Goal: Task Accomplishment & Management: Complete application form

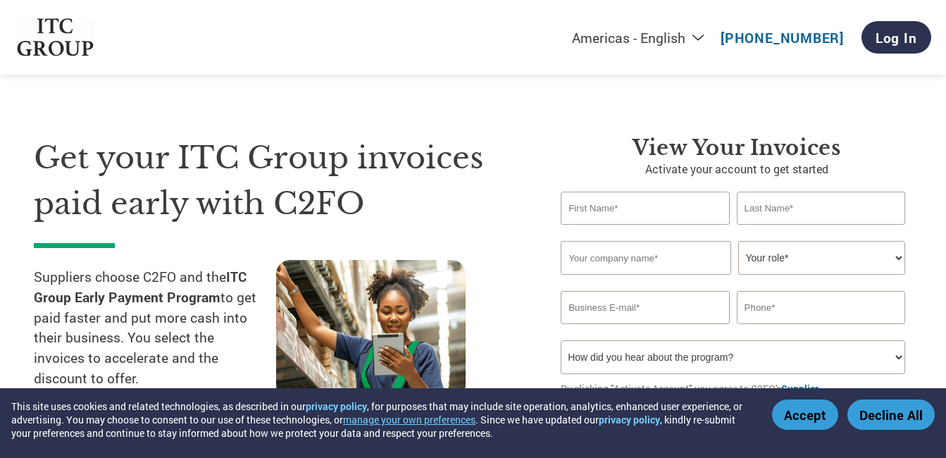
click at [669, 211] on input "text" at bounding box center [645, 208] width 168 height 33
click at [454, 203] on h1 "Get your ITC Group invoices paid early with C2FO" at bounding box center [276, 180] width 485 height 91
click at [590, 209] on input "text" at bounding box center [645, 208] width 168 height 33
type input "Shraddha"
type input "Palaskar"
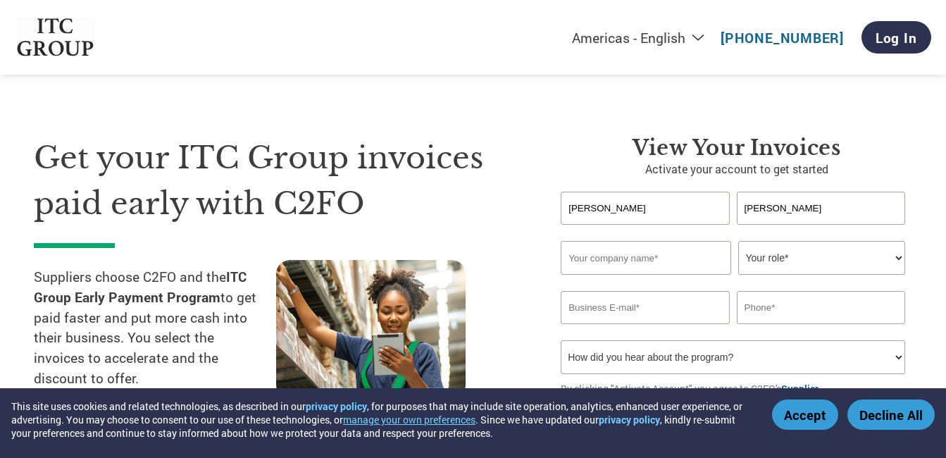
click at [634, 263] on input "text" at bounding box center [646, 258] width 170 height 34
type input "PALSAI BATTERY"
click at [895, 255] on select "Your role* CFO Controller Credit Manager Finance Director Treasurer CEO Preside…" at bounding box center [821, 258] width 167 height 34
select select "ACCOUNTING"
click at [738, 241] on select "Your role* CFO Controller Credit Manager Finance Director Treasurer CEO Preside…" at bounding box center [821, 258] width 167 height 34
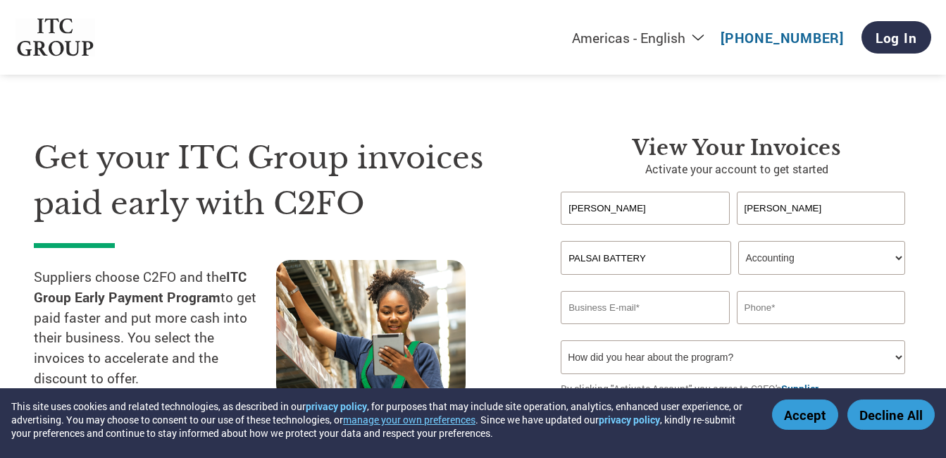
click at [621, 312] on input "email" at bounding box center [645, 307] width 168 height 33
paste input "palsaibattery@gmail.com"
type input "palsaibattery@gmail.com"
click at [788, 311] on input "text" at bounding box center [821, 307] width 168 height 33
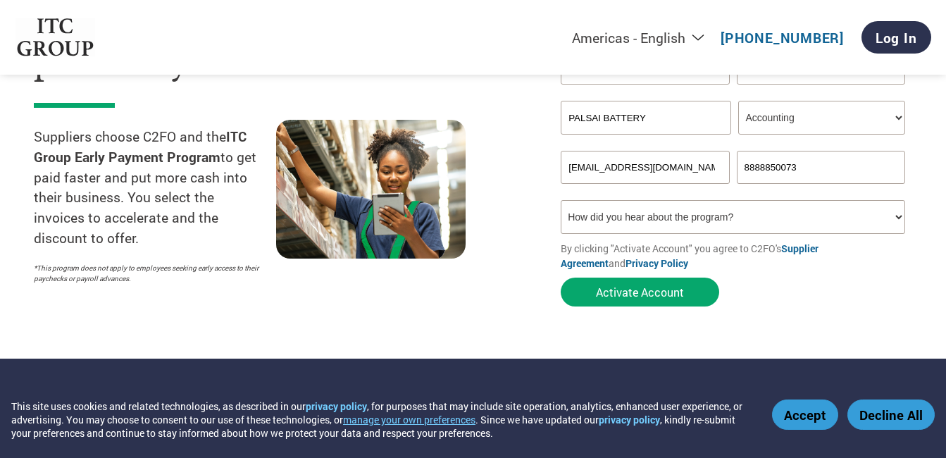
scroll to position [141, 0]
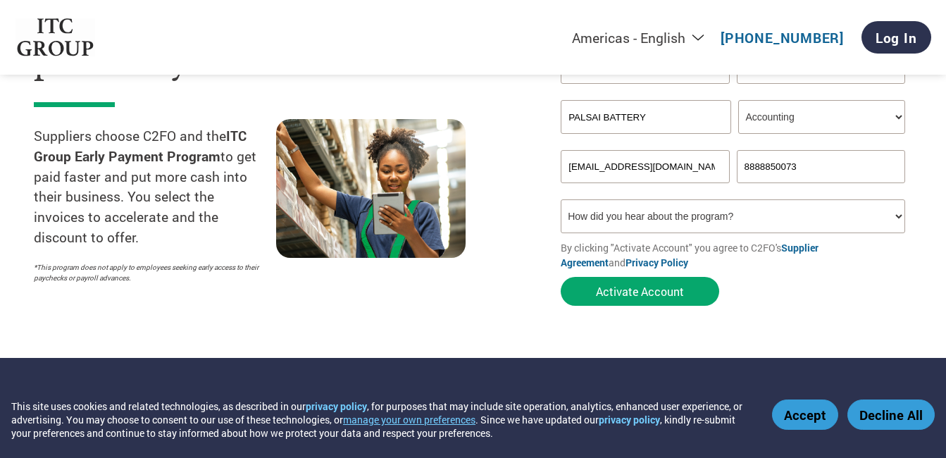
type input "8888850073"
click at [900, 218] on select "How did you hear about the program? Received a letter Email Social Media Online…" at bounding box center [733, 216] width 345 height 34
select select "Email"
click at [561, 199] on select "How did you hear about the program? Received a letter Email Social Media Online…" at bounding box center [733, 216] width 345 height 34
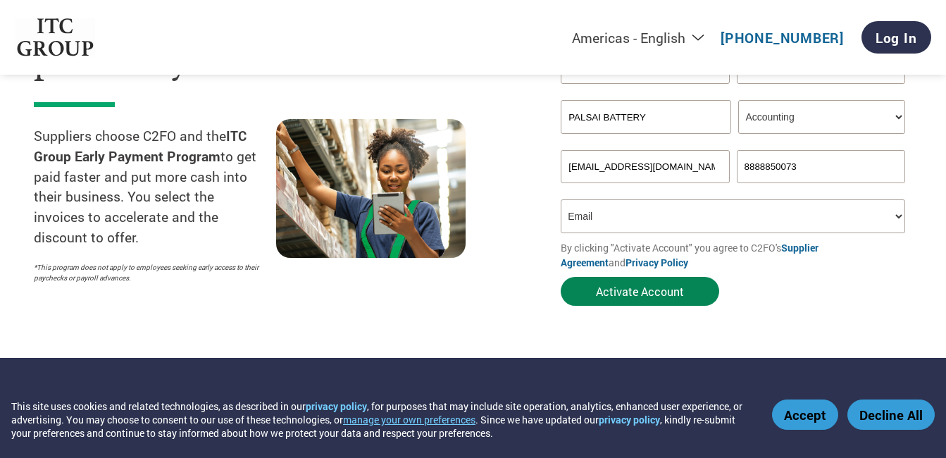
scroll to position [70, 0]
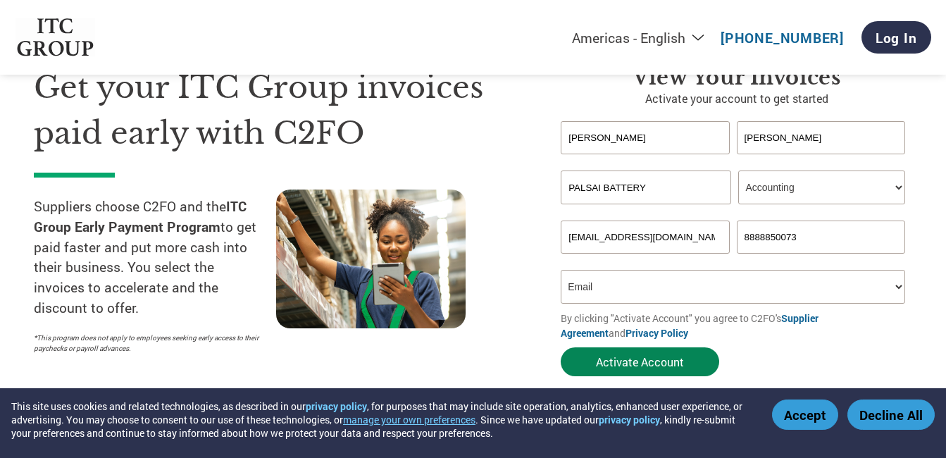
click at [630, 365] on button "Activate Account" at bounding box center [640, 361] width 159 height 29
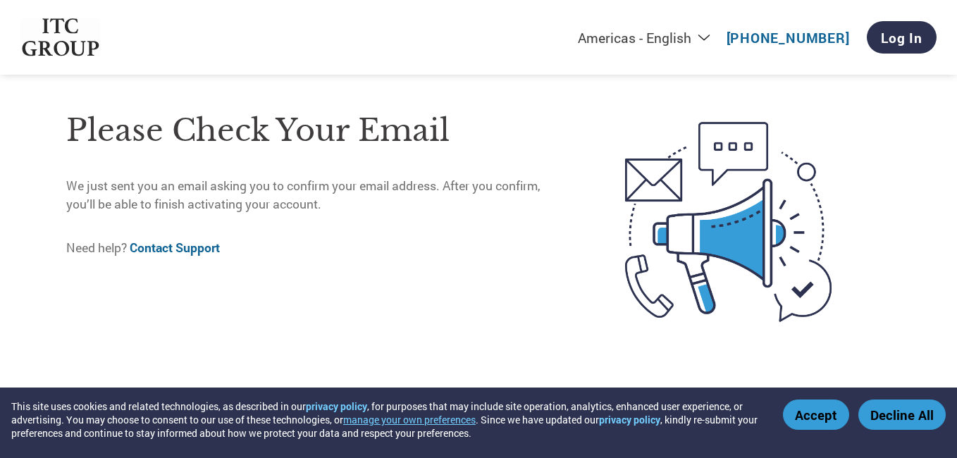
click at [836, 416] on button "Accept" at bounding box center [816, 414] width 66 height 30
